Goal: Contribute content

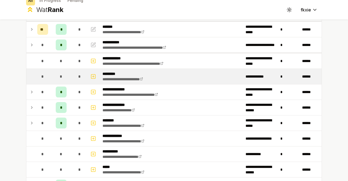
scroll to position [54, 0]
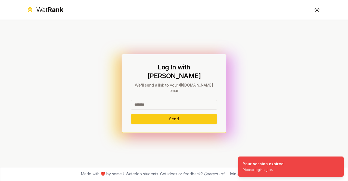
click at [165, 100] on input at bounding box center [174, 105] width 87 height 10
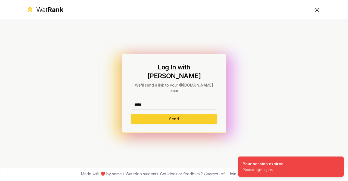
type input "*****"
click at [142, 116] on button "Send" at bounding box center [174, 119] width 87 height 10
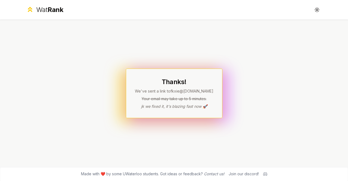
click at [65, 163] on div "Thanks! We've sent a link to fkxie @uwaterloo.ca Your email may take up to 5 mi…" at bounding box center [174, 93] width 314 height 147
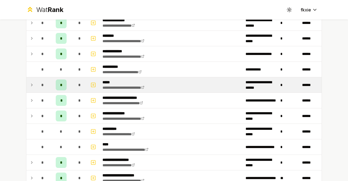
scroll to position [136, 0]
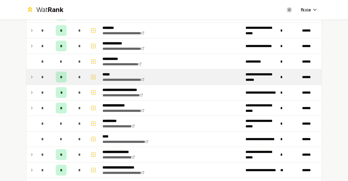
click at [30, 76] on icon at bounding box center [32, 77] width 4 height 7
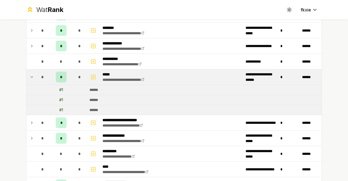
click at [31, 76] on icon at bounding box center [32, 77] width 4 height 7
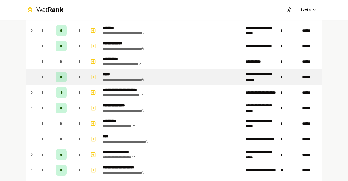
click at [31, 76] on icon at bounding box center [32, 77] width 4 height 7
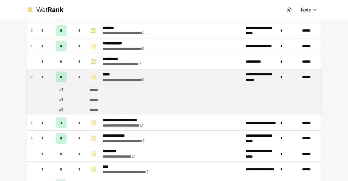
click at [31, 76] on icon at bounding box center [32, 77] width 4 height 7
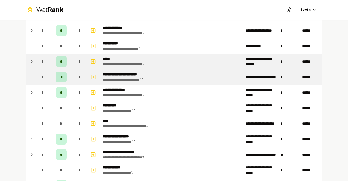
scroll to position [163, 0]
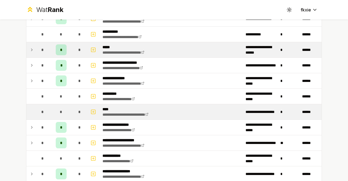
click at [41, 110] on span "*" at bounding box center [42, 111] width 2 height 5
click at [29, 109] on td at bounding box center [30, 111] width 9 height 15
click at [31, 110] on td at bounding box center [30, 111] width 9 height 15
click at [91, 110] on icon "button" at bounding box center [93, 112] width 5 height 7
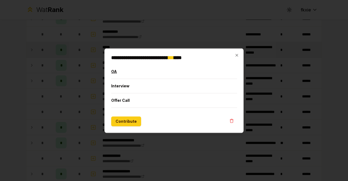
click at [113, 72] on button "OA" at bounding box center [174, 71] width 126 height 14
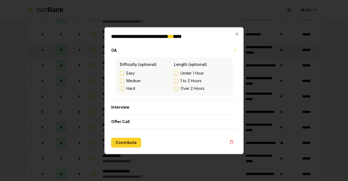
click at [128, 141] on button "Contribute" at bounding box center [126, 142] width 30 height 10
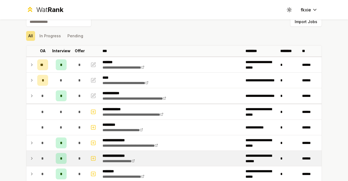
scroll to position [0, 0]
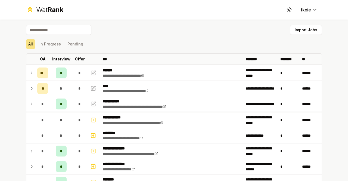
click at [130, 38] on div "All In Progress Pending" at bounding box center [174, 44] width 296 height 14
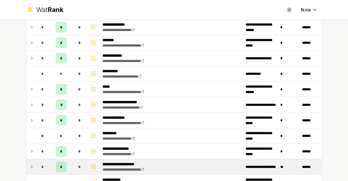
scroll to position [108, 0]
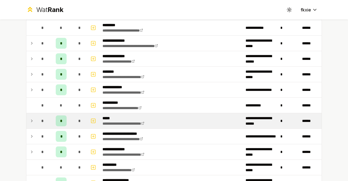
click at [31, 120] on icon at bounding box center [31, 121] width 1 height 2
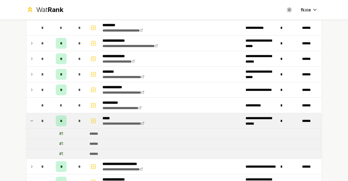
click at [30, 119] on icon at bounding box center [32, 121] width 4 height 7
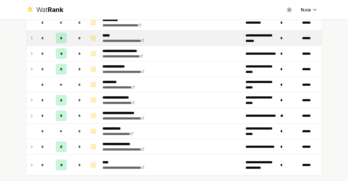
scroll to position [217, 0]
